Goal: Task Accomplishment & Management: Manage account settings

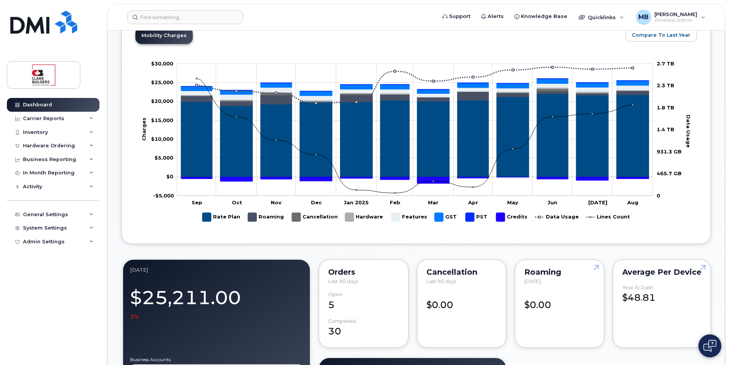
scroll to position [535, 0]
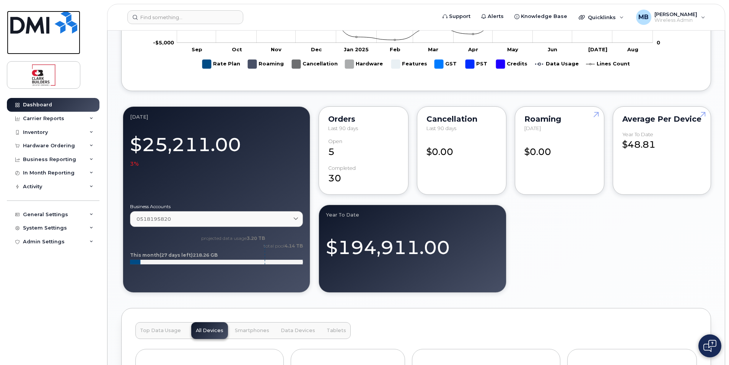
click at [42, 23] on img at bounding box center [43, 22] width 67 height 23
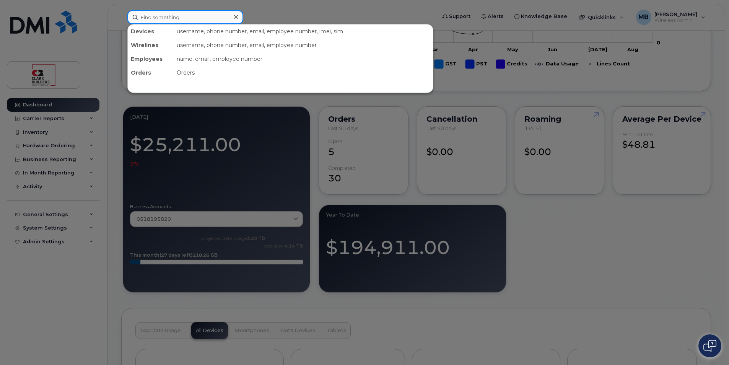
click at [177, 18] on input at bounding box center [185, 17] width 116 height 14
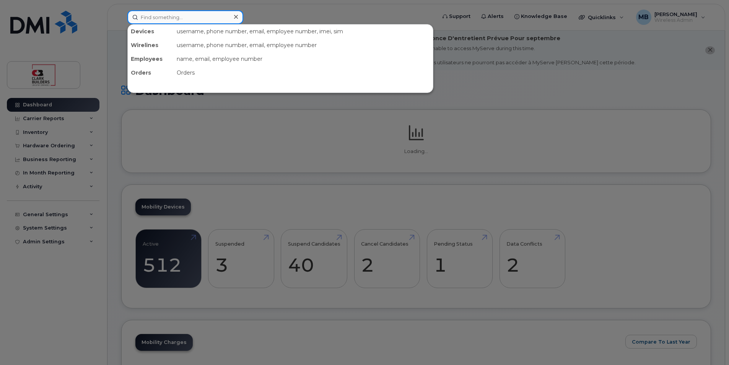
click at [179, 16] on input at bounding box center [185, 17] width 116 height 14
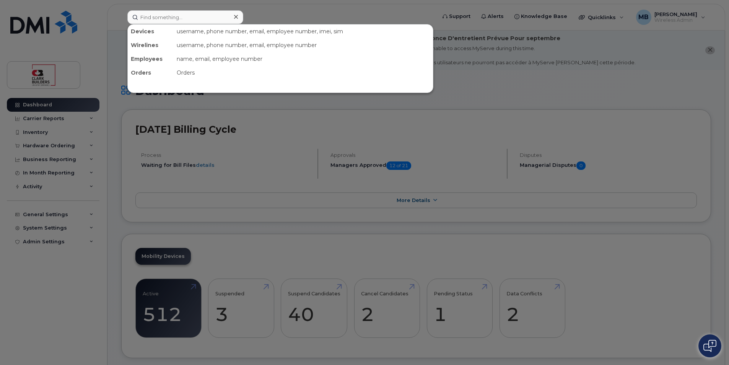
click at [283, 5] on div at bounding box center [364, 182] width 729 height 365
click at [189, 17] on input at bounding box center [185, 17] width 116 height 14
click at [310, 12] on div at bounding box center [364, 182] width 729 height 365
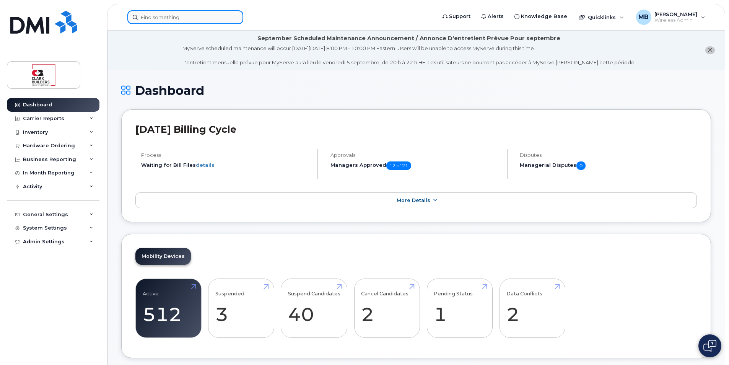
click at [145, 18] on input at bounding box center [185, 17] width 116 height 14
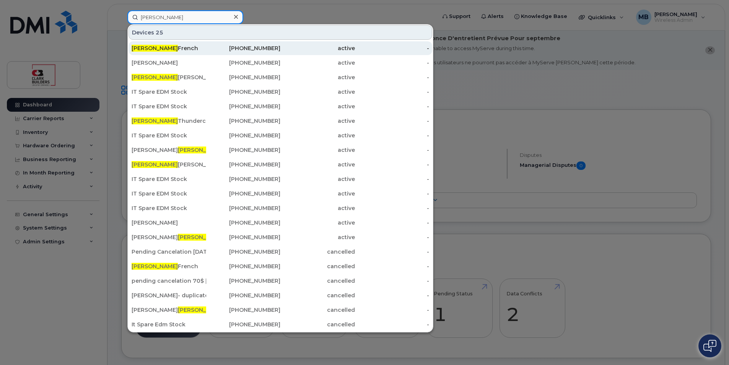
type input "Matthew"
click at [201, 44] on div "Matthew French" at bounding box center [169, 48] width 75 height 14
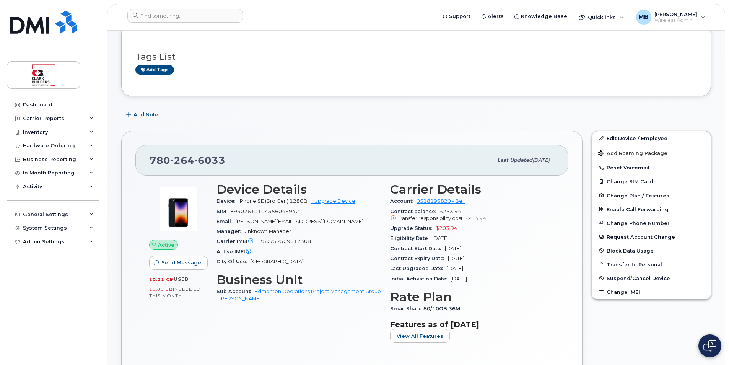
scroll to position [76, 0]
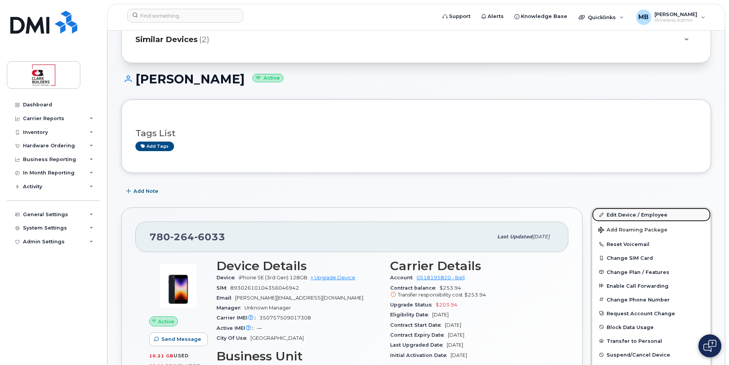
click at [635, 217] on link "Edit Device / Employee" at bounding box center [651, 215] width 119 height 14
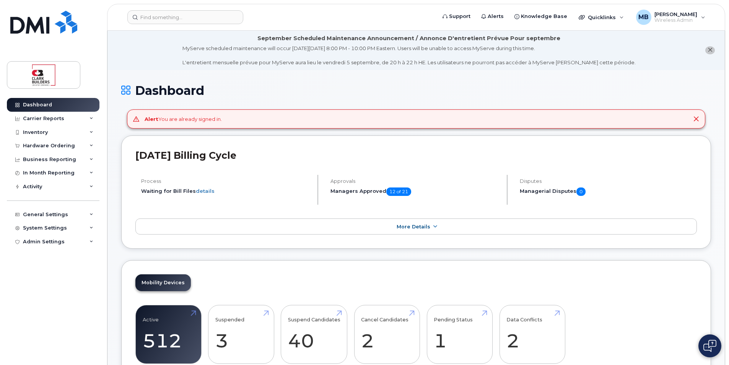
click at [351, 101] on div "Dashboard" at bounding box center [416, 97] width 590 height 26
click at [180, 17] on input at bounding box center [185, 17] width 116 height 14
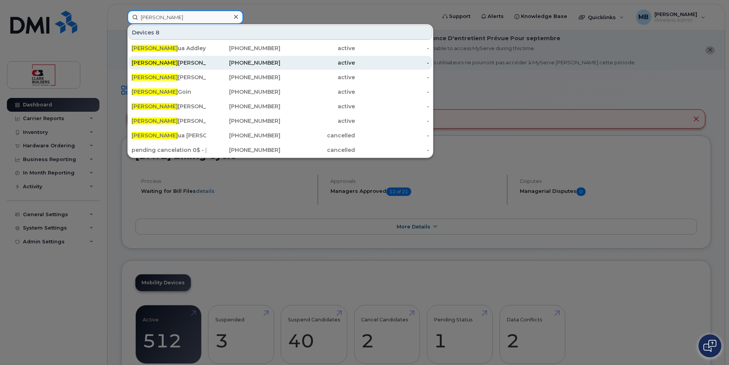
type input "Josh"
click at [201, 63] on div "Josh Williams" at bounding box center [169, 63] width 75 height 8
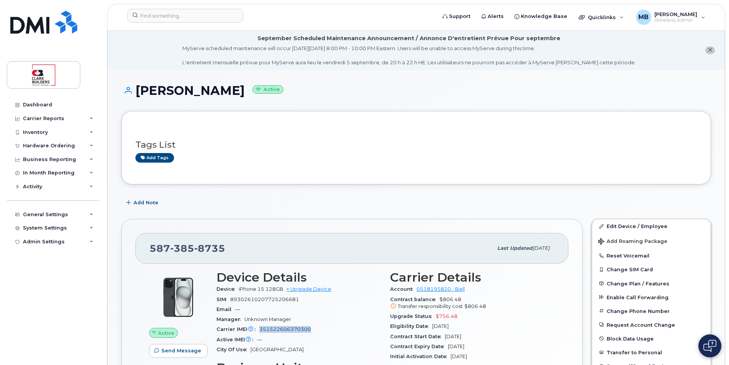
drag, startPoint x: 311, startPoint y: 328, endPoint x: 259, endPoint y: 327, distance: 52.0
click at [259, 327] on div "Carrier IMEI Carrier IMEI is reported during the last billing cycle or change o…" at bounding box center [298, 329] width 164 height 10
copy span "351522606370300"
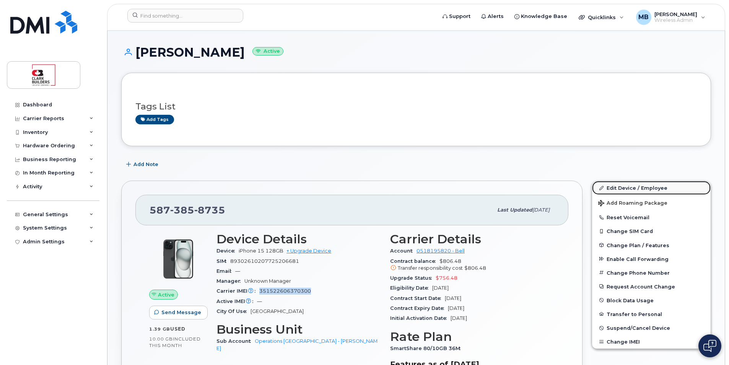
click at [625, 189] on link "Edit Device / Employee" at bounding box center [651, 188] width 119 height 14
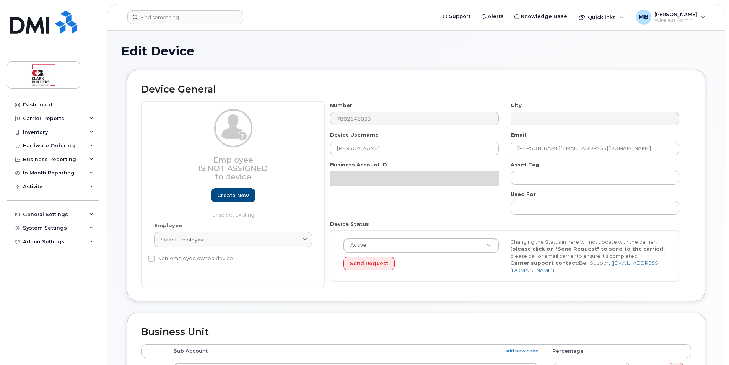
select select "4110759"
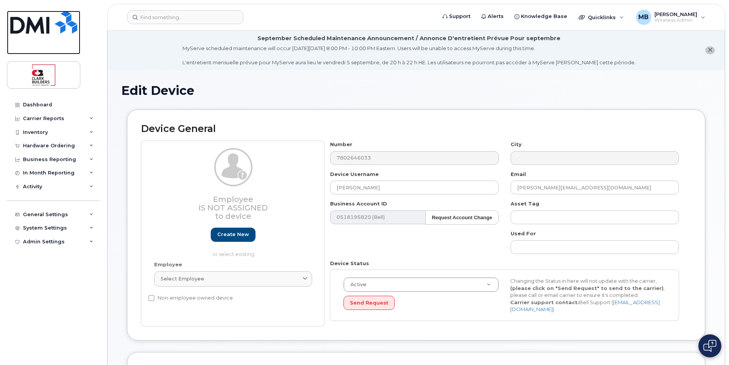
click at [53, 30] on img at bounding box center [43, 22] width 67 height 23
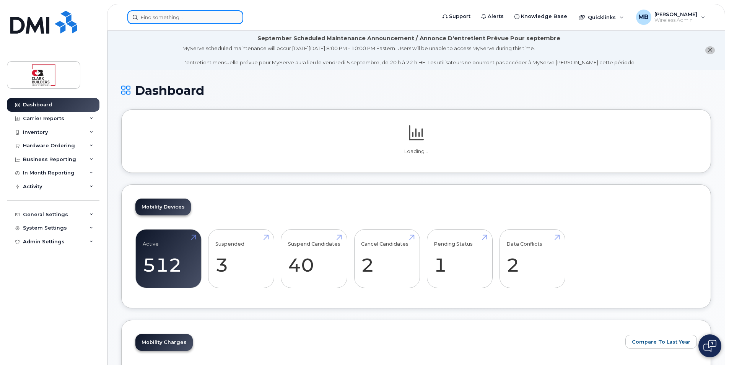
click at [184, 11] on input at bounding box center [185, 17] width 116 height 14
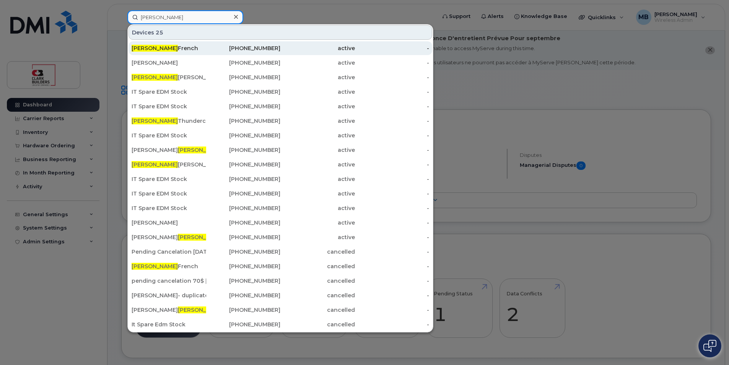
type input "Matthew"
click at [187, 47] on div "Matthew French" at bounding box center [169, 48] width 75 height 8
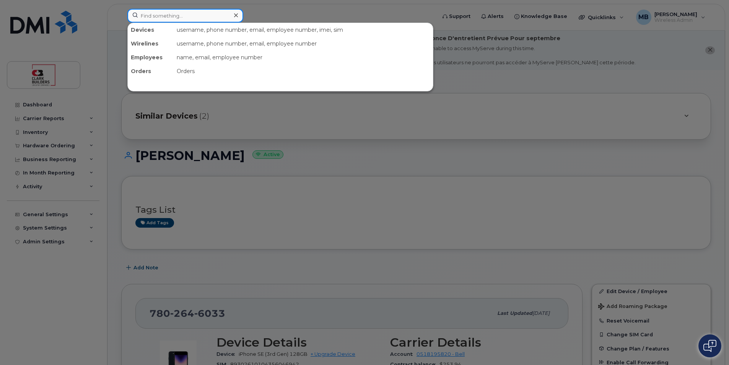
click at [204, 19] on input at bounding box center [185, 16] width 116 height 14
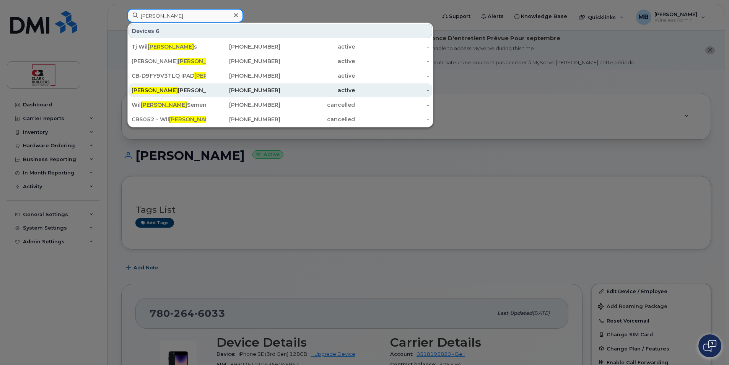
type input "liam"
click at [196, 87] on div "Liam Ringuette" at bounding box center [169, 90] width 75 height 8
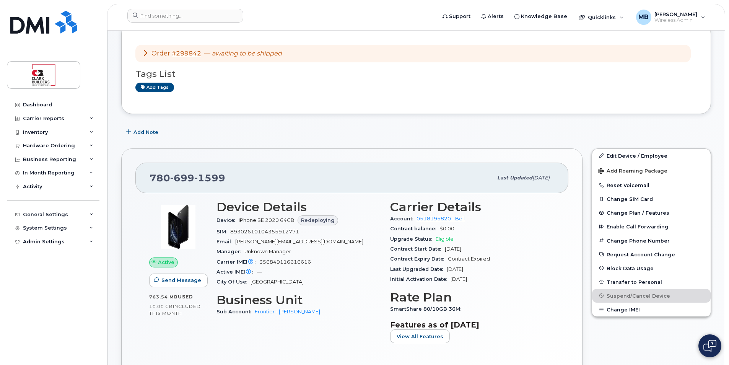
scroll to position [38, 0]
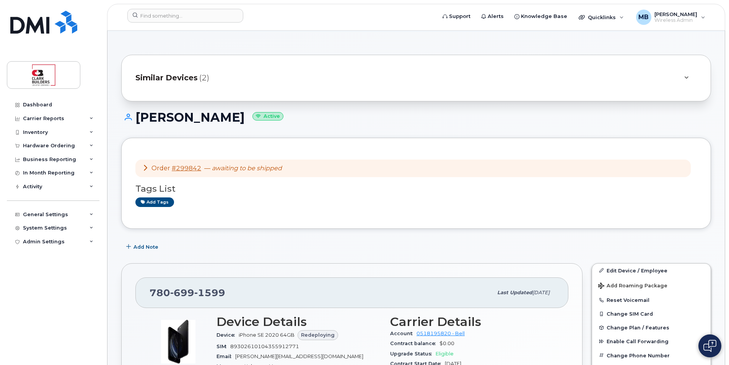
drag, startPoint x: 136, startPoint y: 117, endPoint x: 237, endPoint y: 117, distance: 100.9
click at [237, 117] on h1 "Liam Ringuette Active" at bounding box center [416, 117] width 590 height 13
drag, startPoint x: 237, startPoint y: 117, endPoint x: 200, endPoint y: 117, distance: 36.7
copy h1 "Liam Ringuette"
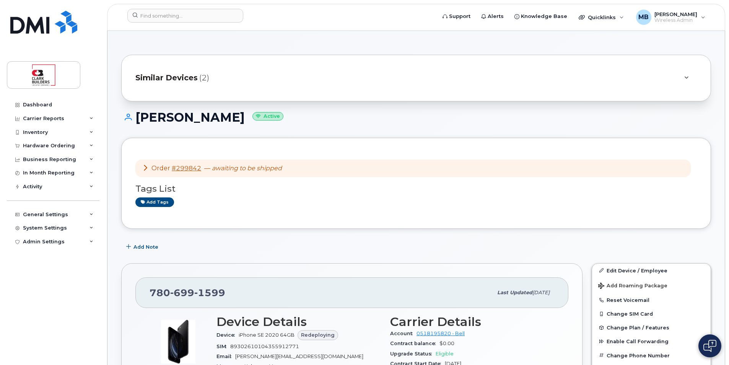
scroll to position [115, 0]
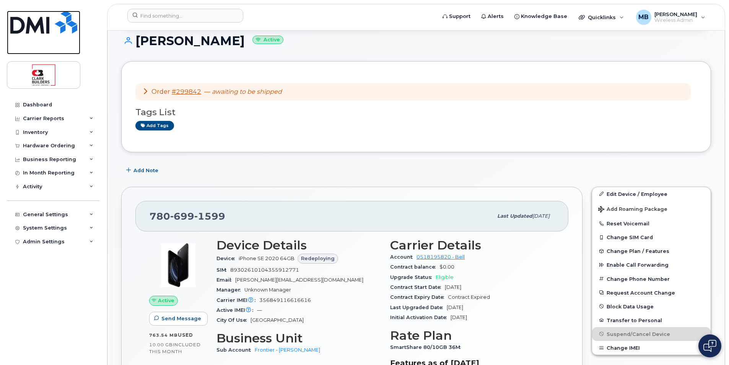
click at [54, 22] on img at bounding box center [43, 22] width 67 height 23
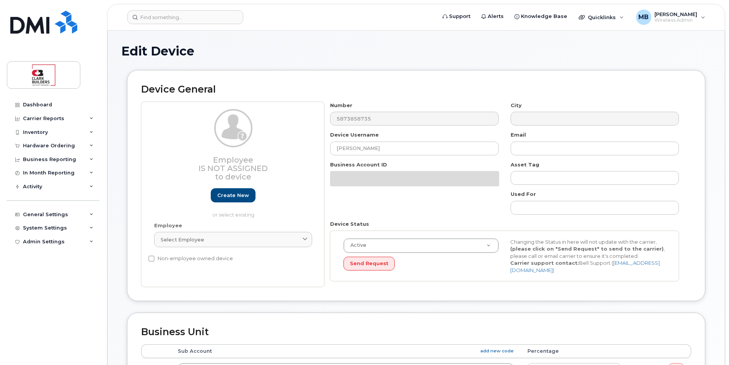
select select "24194"
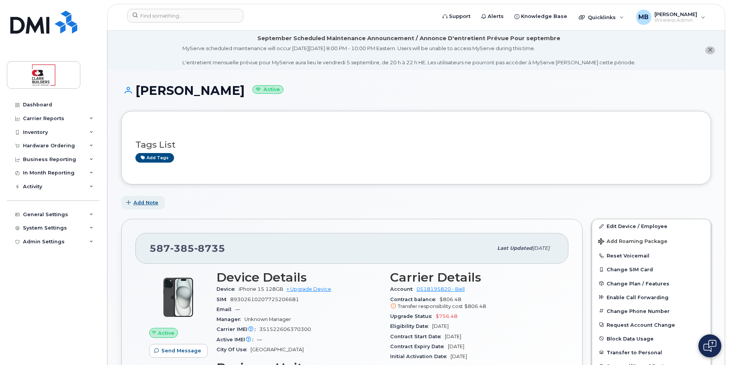
click at [148, 201] on span "Add Note" at bounding box center [145, 202] width 25 height 7
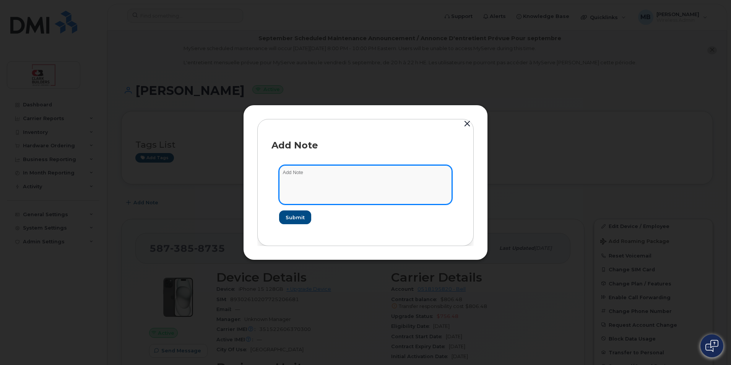
click at [310, 174] on textarea at bounding box center [365, 184] width 173 height 39
type textarea "P"
paste textarea "350757509017308"
type textarea "Device not used on Matt French's line. Phone on line is 3rd gen SE IMEI 3507575…"
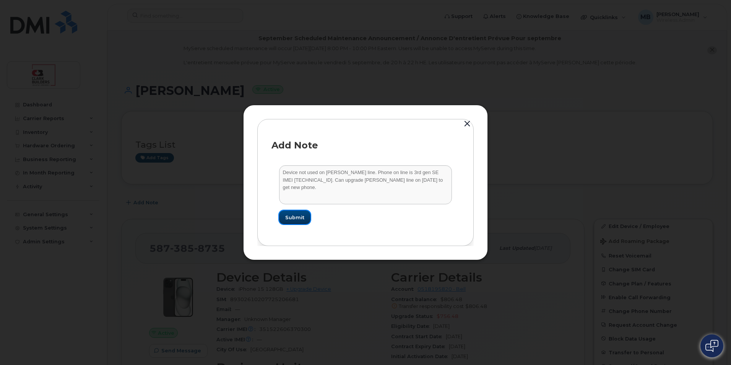
click at [295, 217] on span "Submit" at bounding box center [294, 217] width 19 height 7
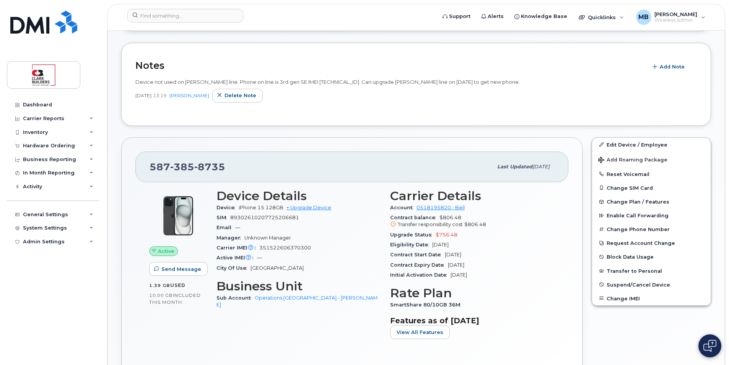
scroll to position [115, 0]
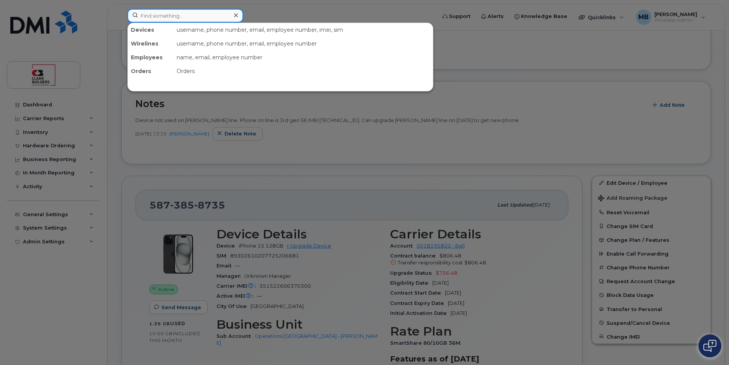
click at [186, 15] on input at bounding box center [185, 16] width 116 height 14
click at [293, 2] on div at bounding box center [364, 182] width 729 height 365
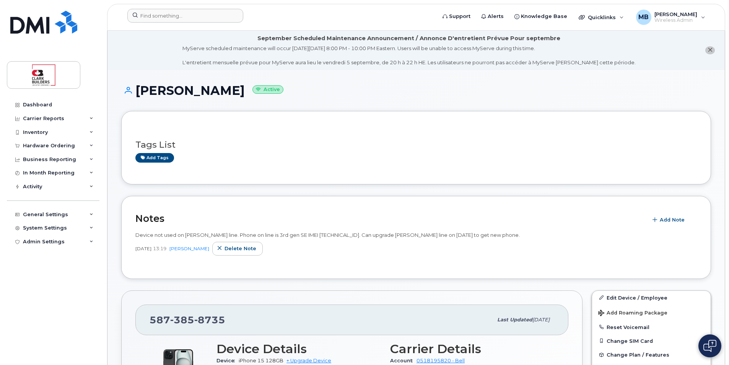
scroll to position [76, 0]
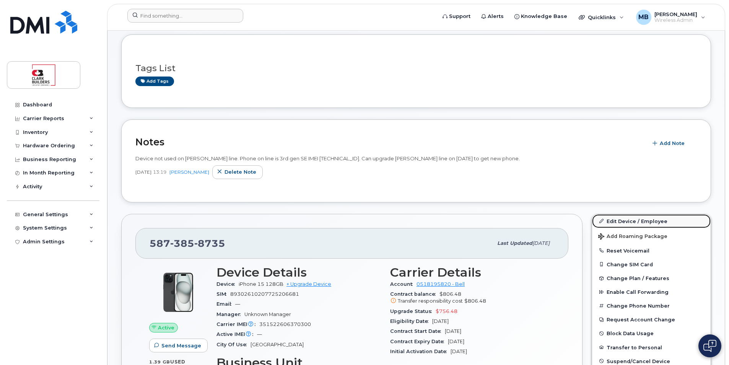
click at [622, 222] on link "Edit Device / Employee" at bounding box center [651, 221] width 119 height 14
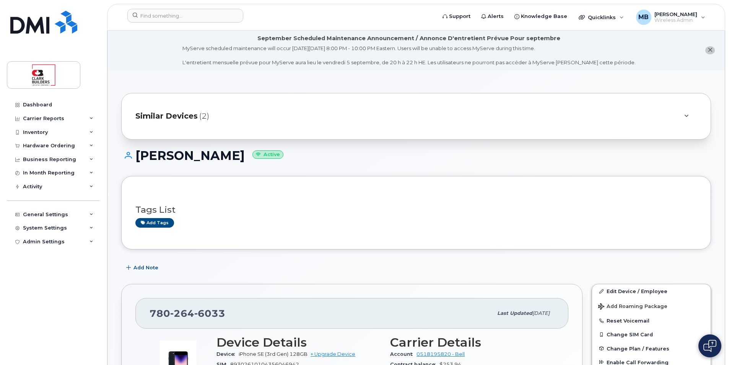
scroll to position [115, 0]
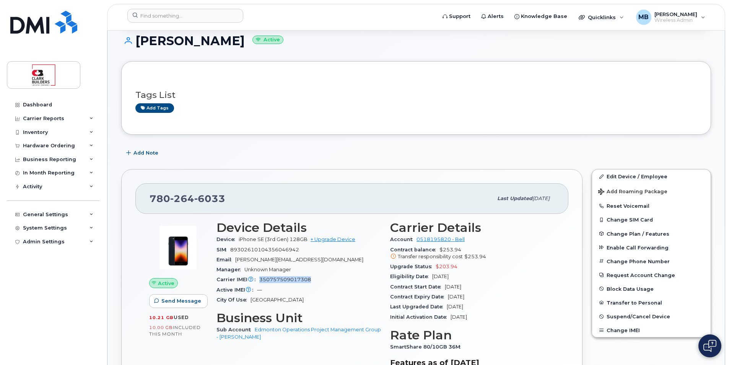
drag, startPoint x: 310, startPoint y: 279, endPoint x: 260, endPoint y: 279, distance: 49.3
click at [260, 279] on span "350757509017308" at bounding box center [285, 279] width 52 height 6
drag, startPoint x: 260, startPoint y: 279, endPoint x: 278, endPoint y: 279, distance: 18.0
copy span "350757509017308"
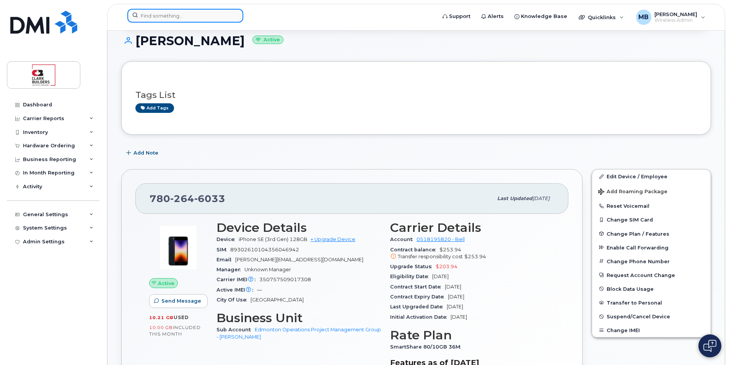
click at [179, 10] on input at bounding box center [185, 16] width 116 height 14
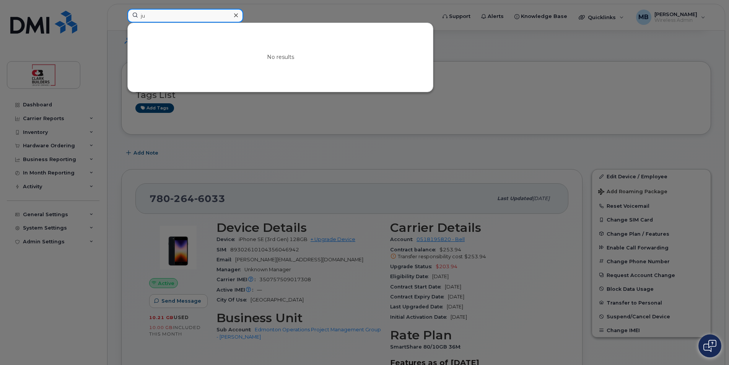
type input "j"
click at [190, 14] on input at bounding box center [185, 16] width 116 height 14
drag, startPoint x: 190, startPoint y: 14, endPoint x: 84, endPoint y: 9, distance: 106.4
click at [121, 9] on div "vallal kirshman's No results" at bounding box center [279, 17] width 316 height 17
type input "vallal kirshman's"
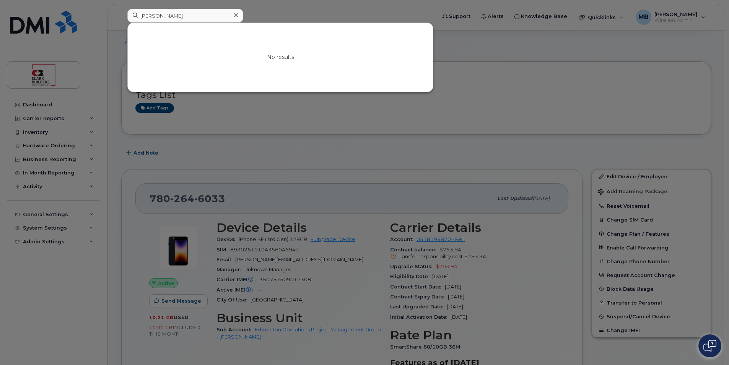
click at [578, 84] on div at bounding box center [364, 182] width 729 height 365
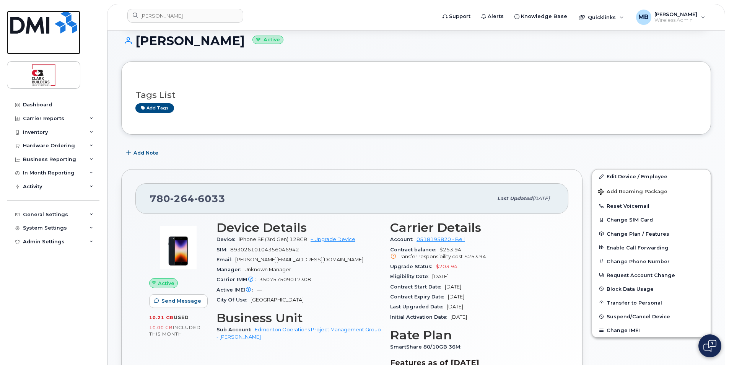
click at [43, 33] on img at bounding box center [43, 22] width 67 height 23
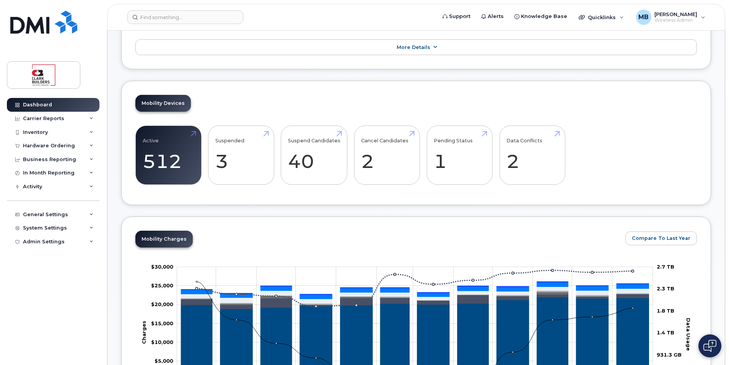
scroll to position [38, 0]
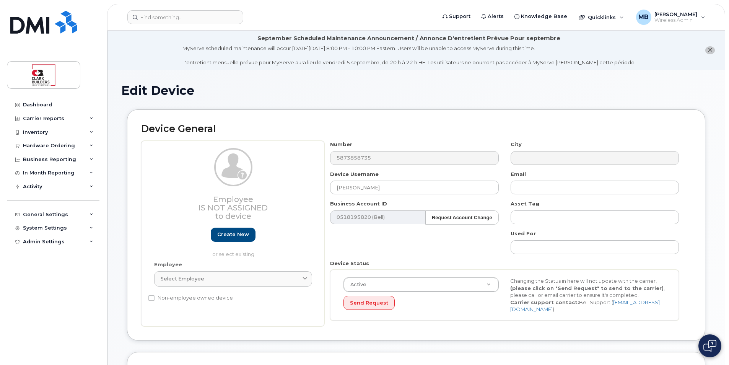
select select "24194"
click at [64, 23] on img at bounding box center [43, 22] width 67 height 23
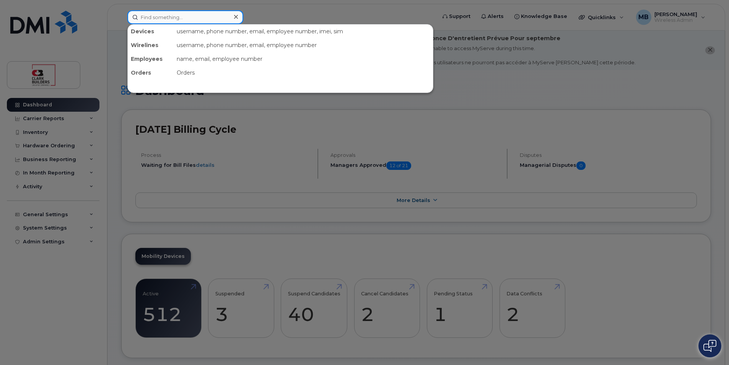
click at [204, 17] on input at bounding box center [185, 17] width 116 height 14
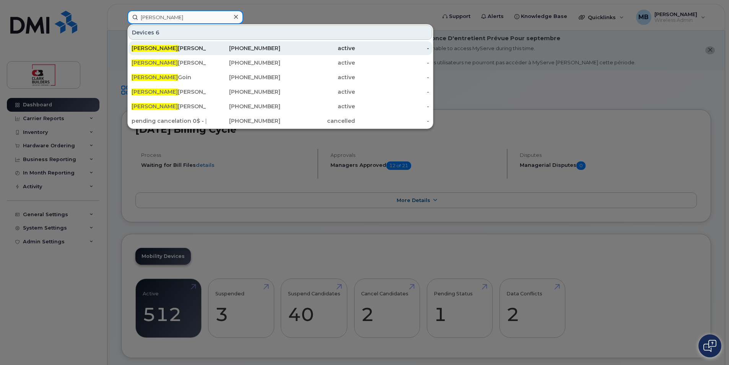
type input "Josh"
click at [235, 47] on div "587-385-8735" at bounding box center [243, 48] width 75 height 8
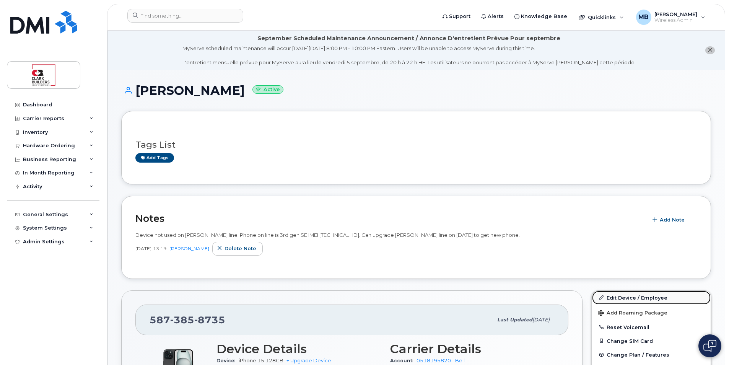
click at [625, 297] on link "Edit Device / Employee" at bounding box center [651, 298] width 119 height 14
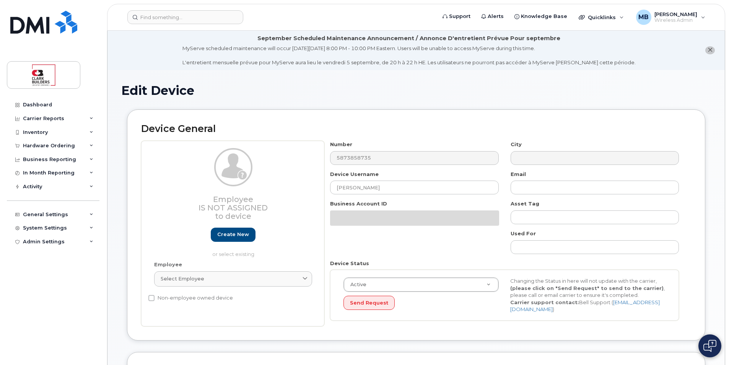
select select "24194"
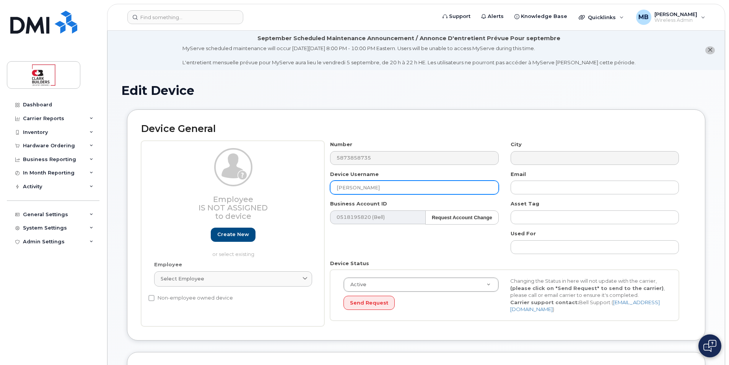
click at [394, 188] on input "[PERSON_NAME]" at bounding box center [414, 187] width 168 height 14
drag, startPoint x: 394, startPoint y: 188, endPoint x: 315, endPoint y: 188, distance: 78.8
click at [315, 188] on div "Employee Is not assigned to device Create new or select existing Employee Selec…" at bounding box center [416, 233] width 550 height 185
type input "IT Spare EDM Stock"
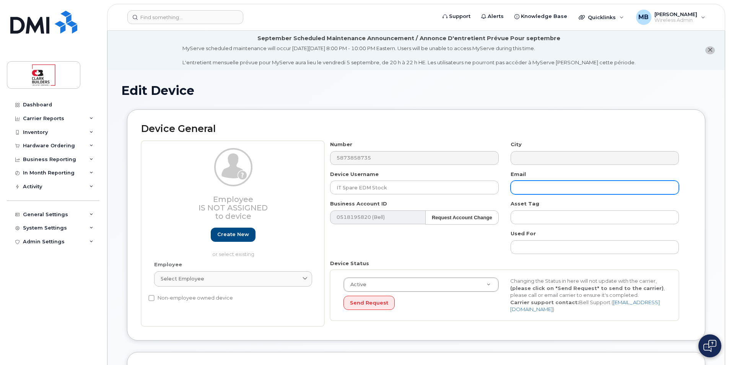
click at [529, 186] on input "text" at bounding box center [594, 187] width 168 height 14
type input "matthew.buttrey@clarkbuilders.com"
type input "5873410870"
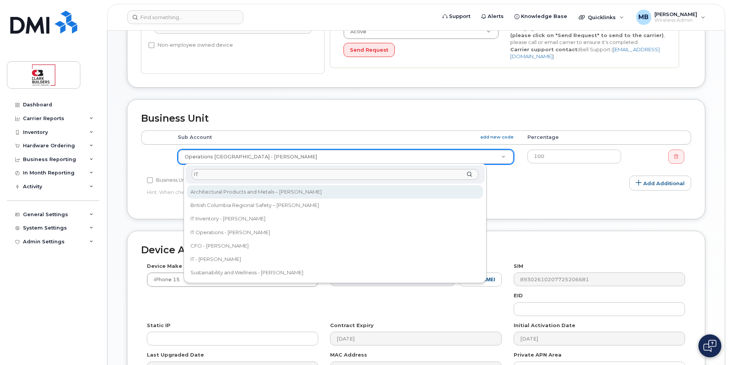
type input "I"
type input "Conr"
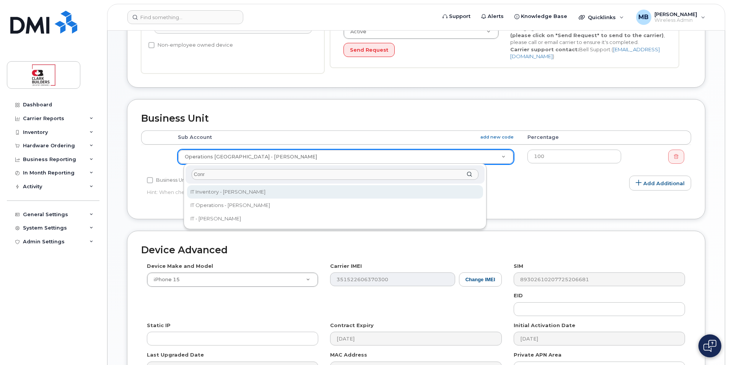
select select "24207"
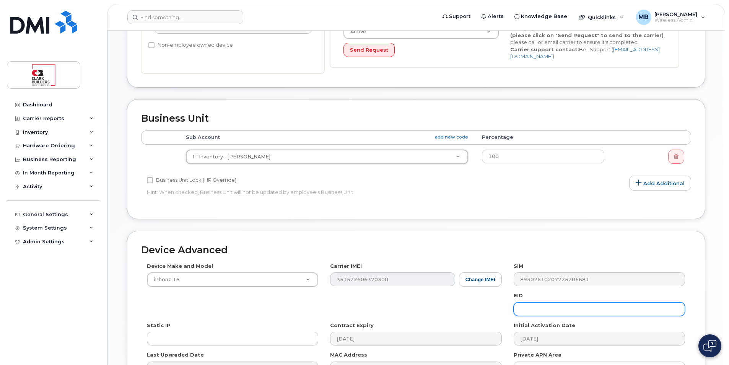
scroll to position [347, 0]
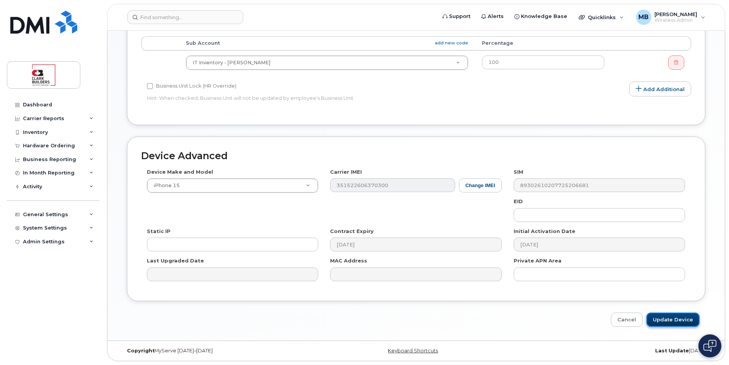
click at [674, 318] on input "Update Device" at bounding box center [672, 319] width 53 height 14
type input "Saving..."
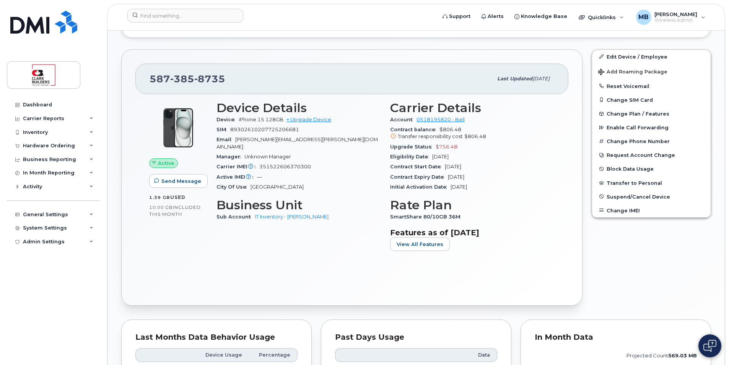
scroll to position [115, 0]
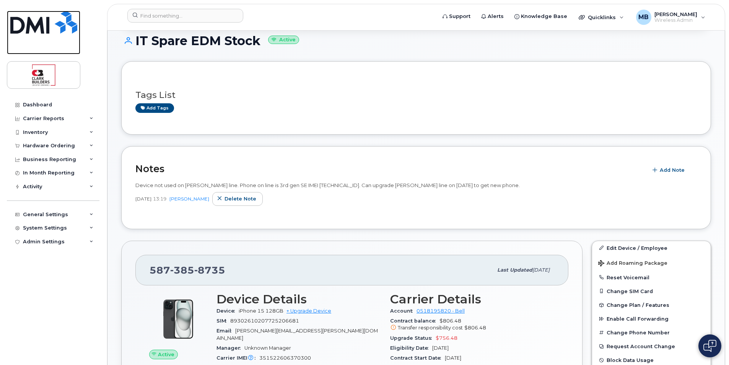
click at [34, 23] on img at bounding box center [43, 22] width 67 height 23
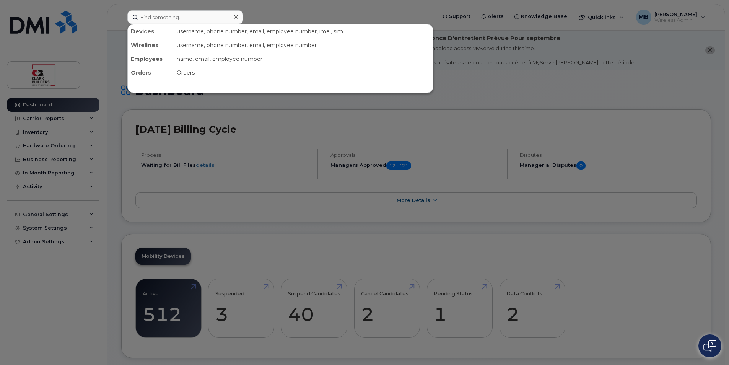
scroll to position [38, 0]
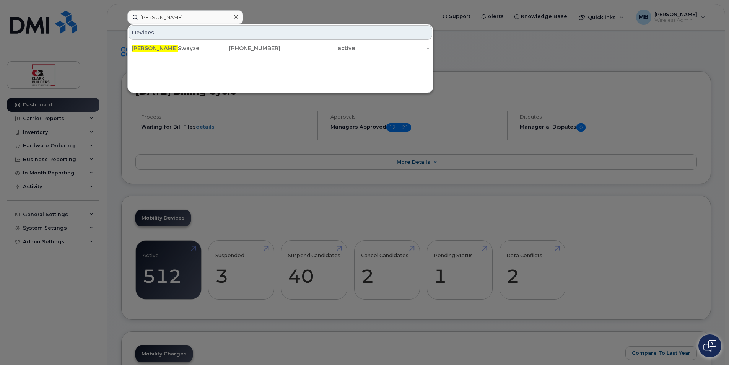
type input "[PERSON_NAME]"
click at [306, 8] on div at bounding box center [364, 182] width 729 height 365
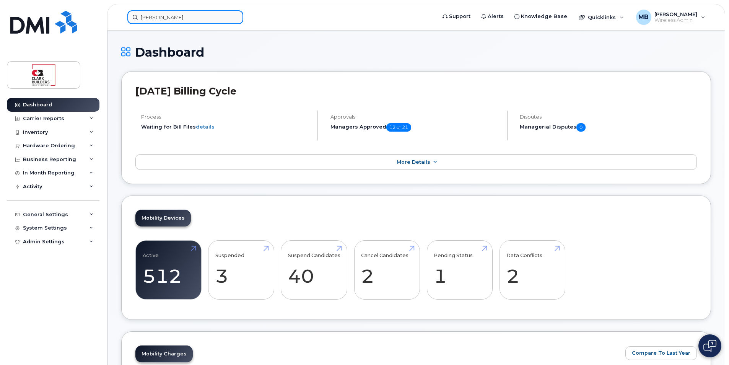
click at [178, 11] on input "[PERSON_NAME]" at bounding box center [185, 17] width 116 height 14
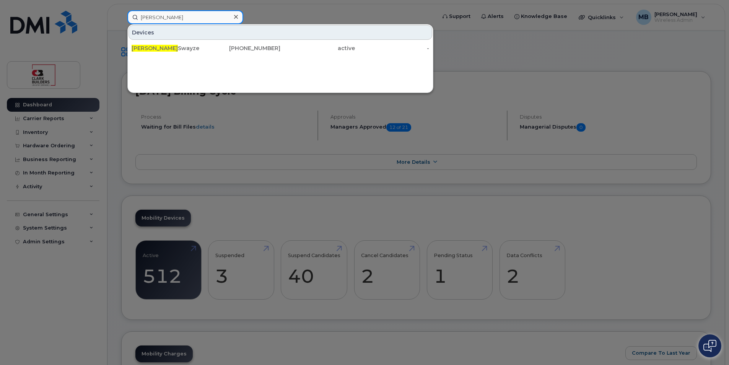
drag, startPoint x: 175, startPoint y: 15, endPoint x: 117, endPoint y: 7, distance: 57.9
click at [121, 10] on div "[PERSON_NAME] [PERSON_NAME] [PHONE_NUMBER] active -" at bounding box center [279, 17] width 316 height 14
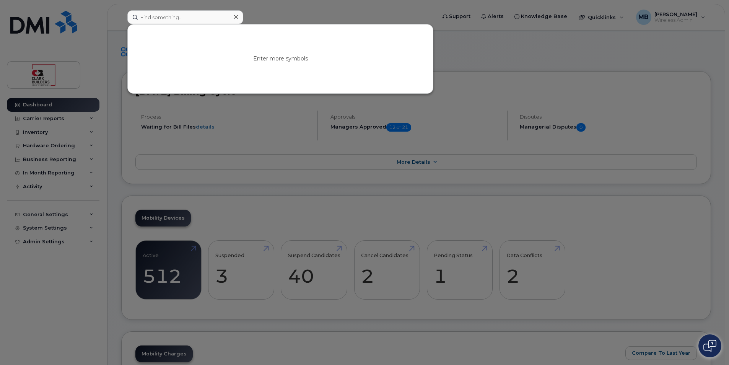
click at [297, 5] on div at bounding box center [364, 182] width 729 height 365
click at [159, 19] on input at bounding box center [185, 17] width 116 height 14
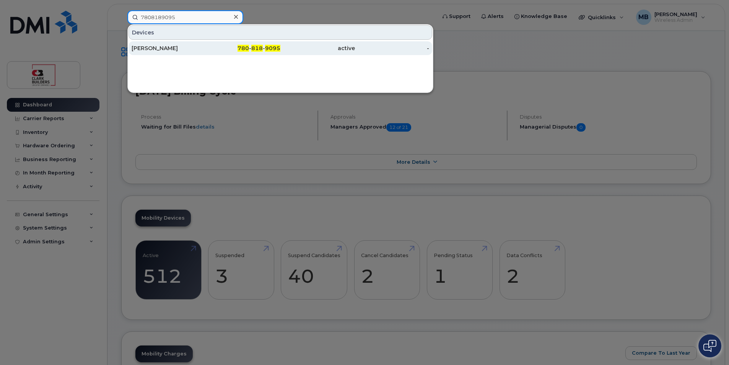
type input "7808189095"
click at [172, 50] on div "Rennie Miller" at bounding box center [169, 48] width 75 height 8
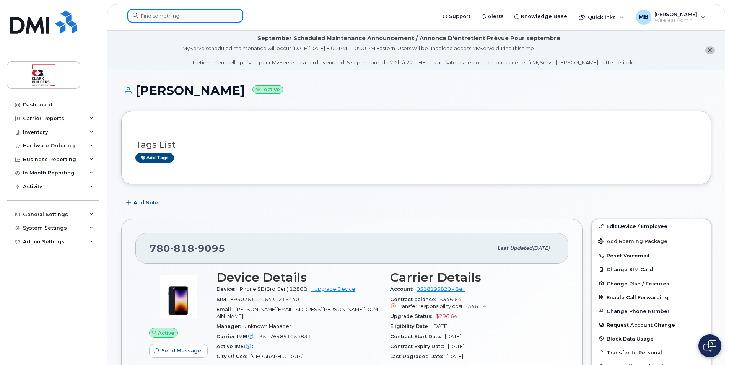
click at [159, 13] on input at bounding box center [185, 16] width 116 height 14
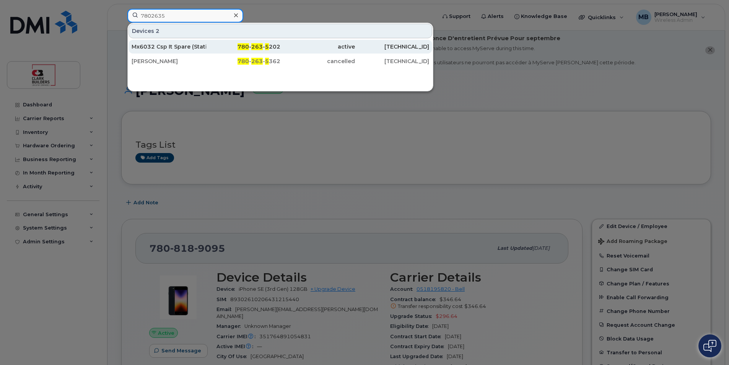
type input "7802635"
click at [199, 49] on div "Mx6032 Csp It Spare (Static Ip Do Not Suspend)" at bounding box center [169, 47] width 75 height 8
